Goal: Task Accomplishment & Management: Use online tool/utility

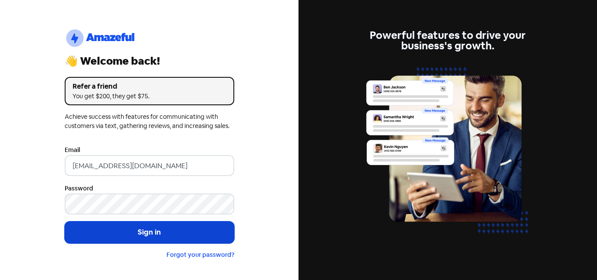
click at [173, 229] on button "Sign in" at bounding box center [150, 233] width 170 height 22
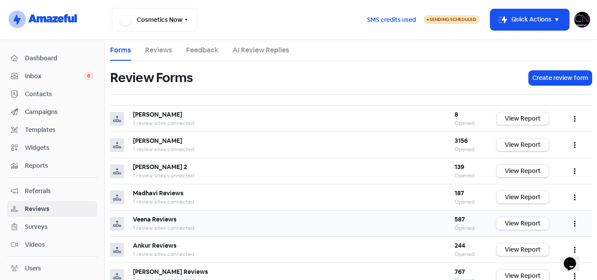
click at [522, 226] on link "View Report" at bounding box center [522, 223] width 52 height 13
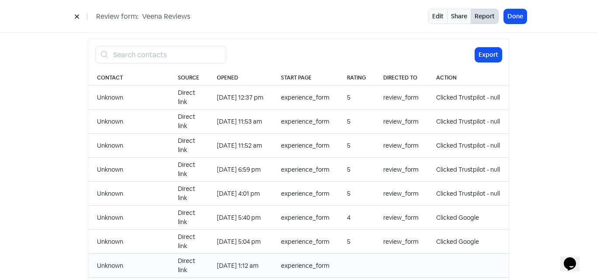
scroll to position [945, 0]
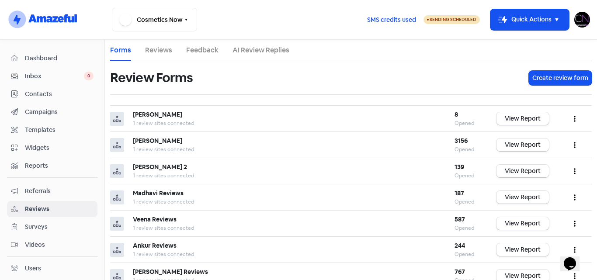
click at [581, 20] on img at bounding box center [582, 20] width 16 height 16
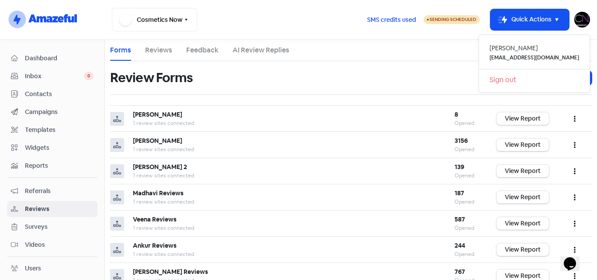
click at [527, 80] on link "Sign out" at bounding box center [534, 80] width 111 height 14
